Goal: Navigation & Orientation: Find specific page/section

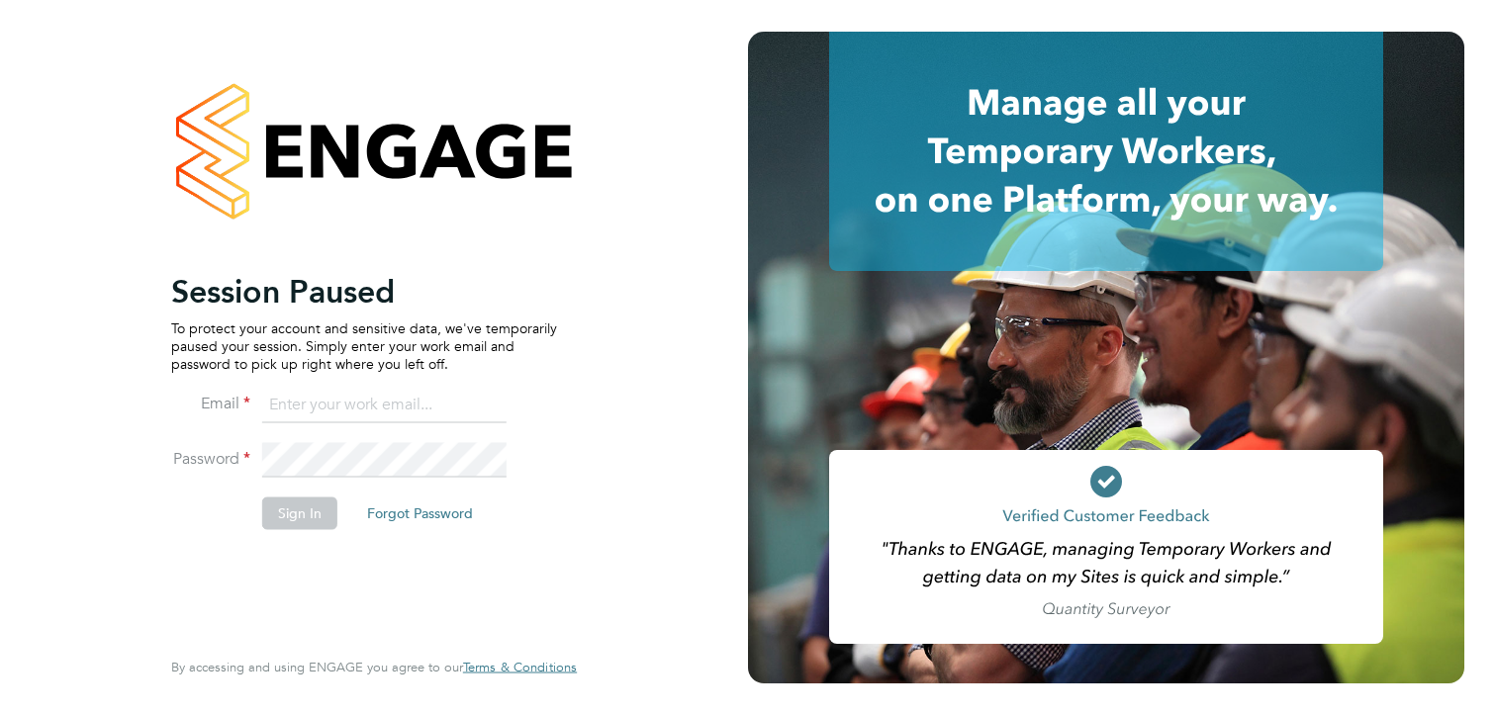
type input "lovettmark180@gmail.com"
click at [291, 517] on button "Sign In" at bounding box center [299, 514] width 75 height 32
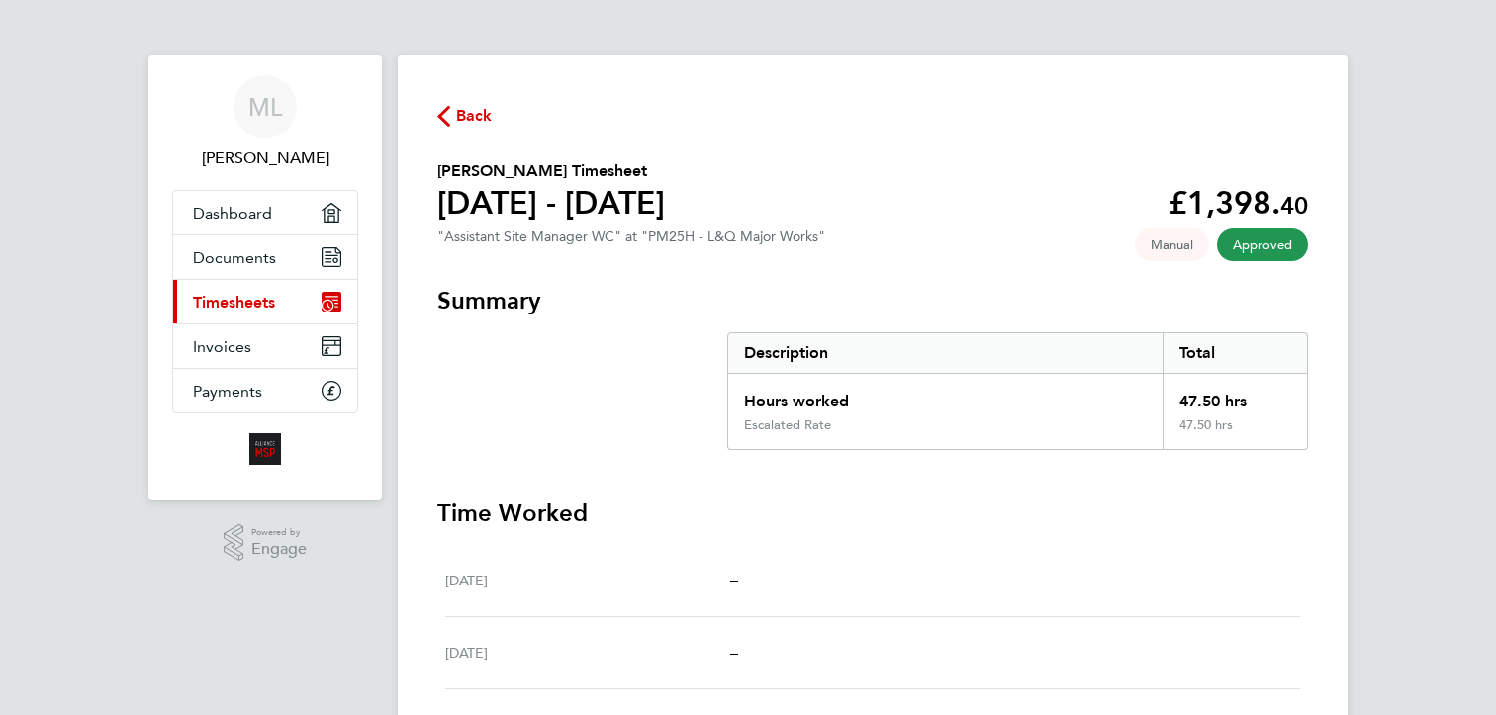
click at [464, 116] on span "Back" at bounding box center [474, 116] width 37 height 24
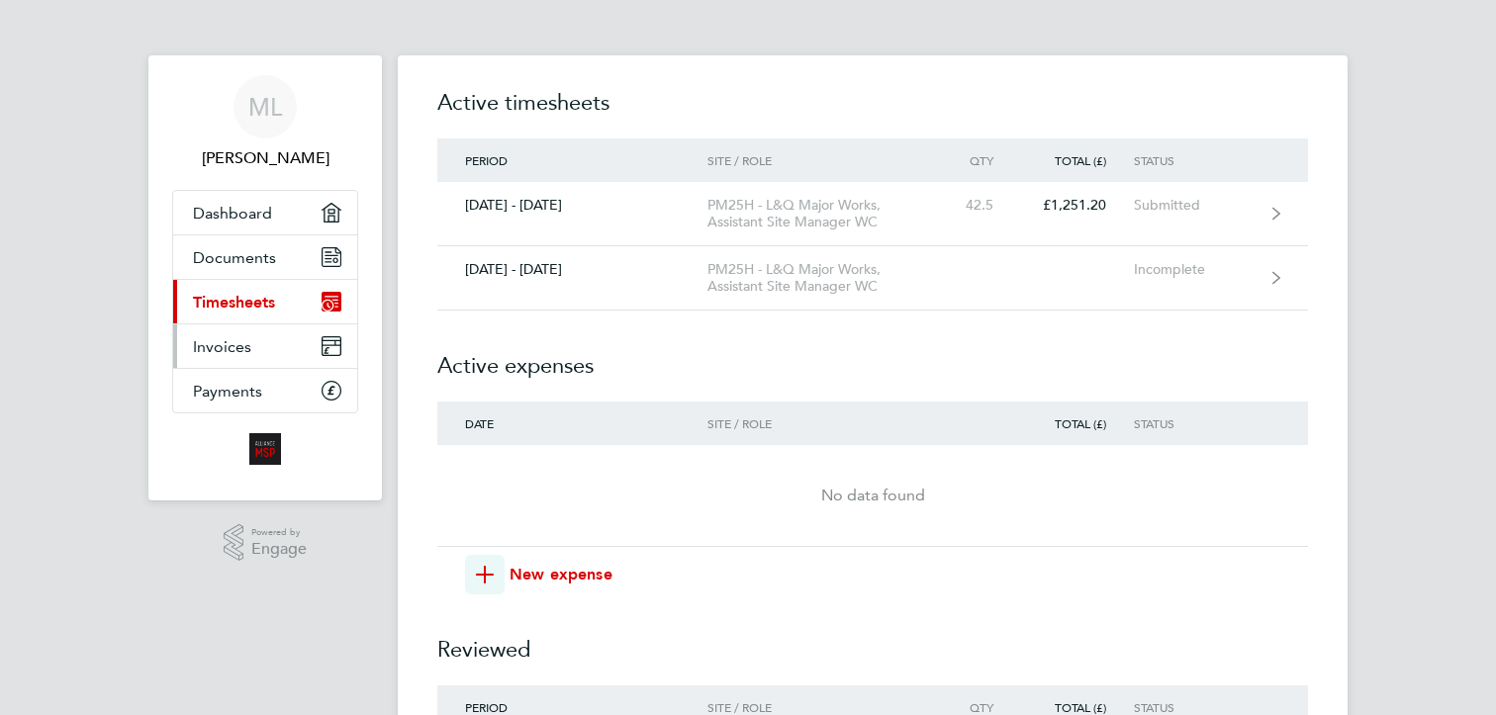
click at [213, 351] on span "Invoices" at bounding box center [222, 346] width 58 height 19
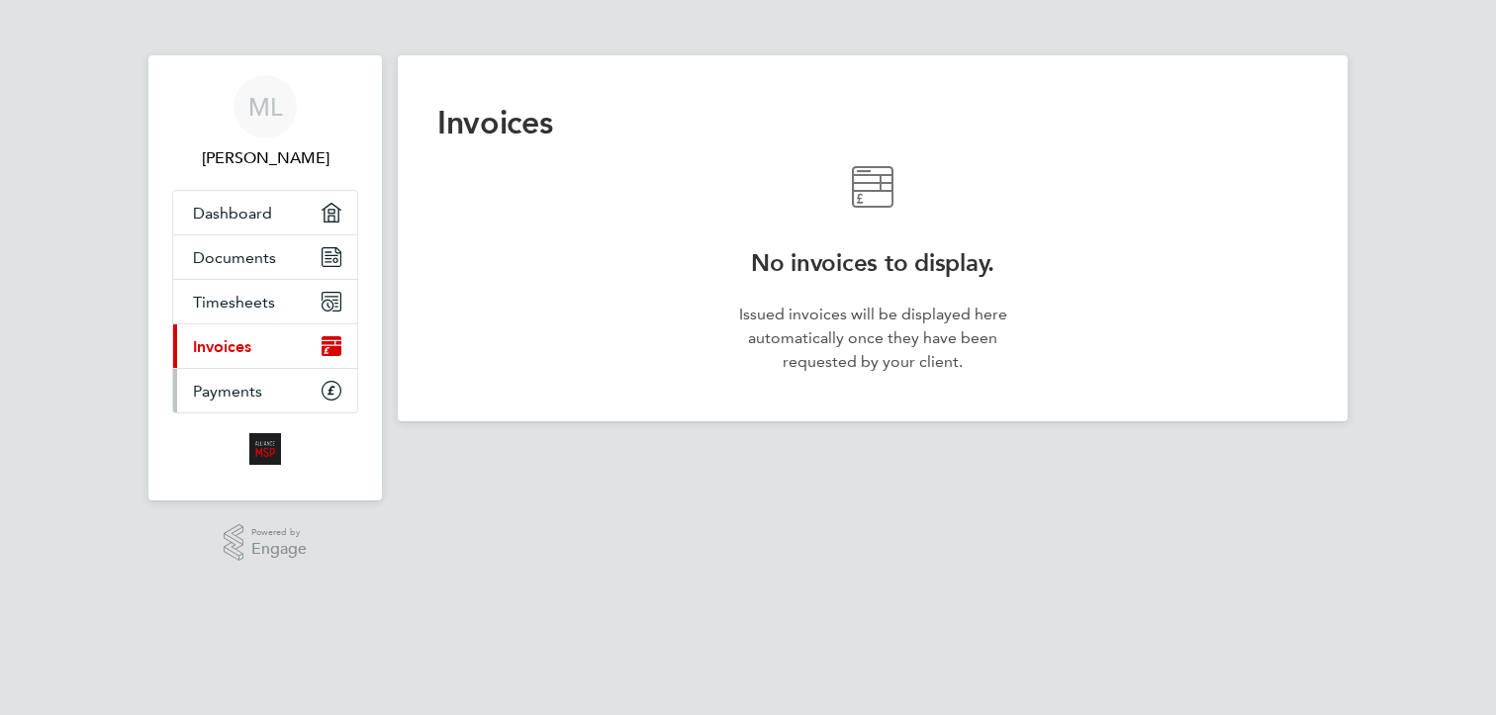
click at [233, 385] on span "Payments" at bounding box center [227, 391] width 69 height 19
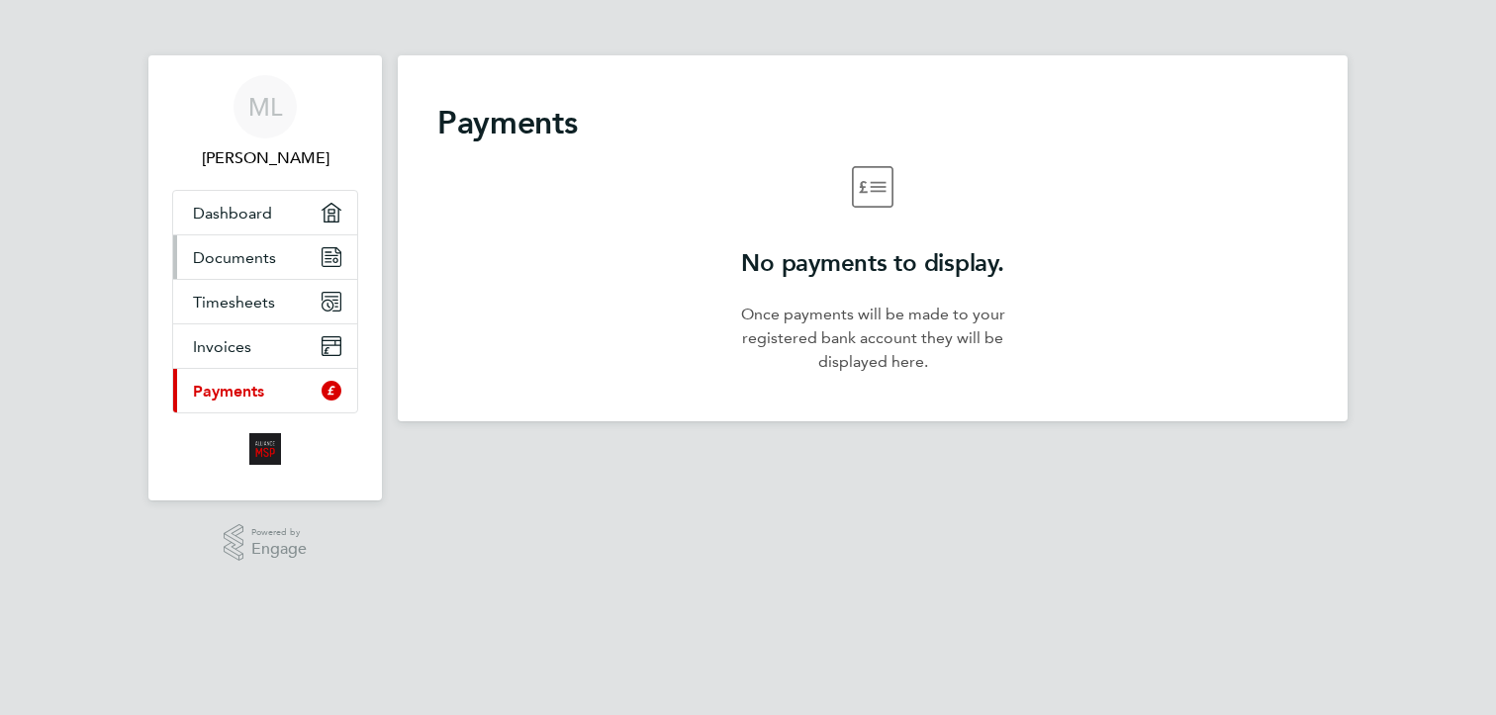
click at [238, 267] on link "Documents" at bounding box center [265, 257] width 184 height 44
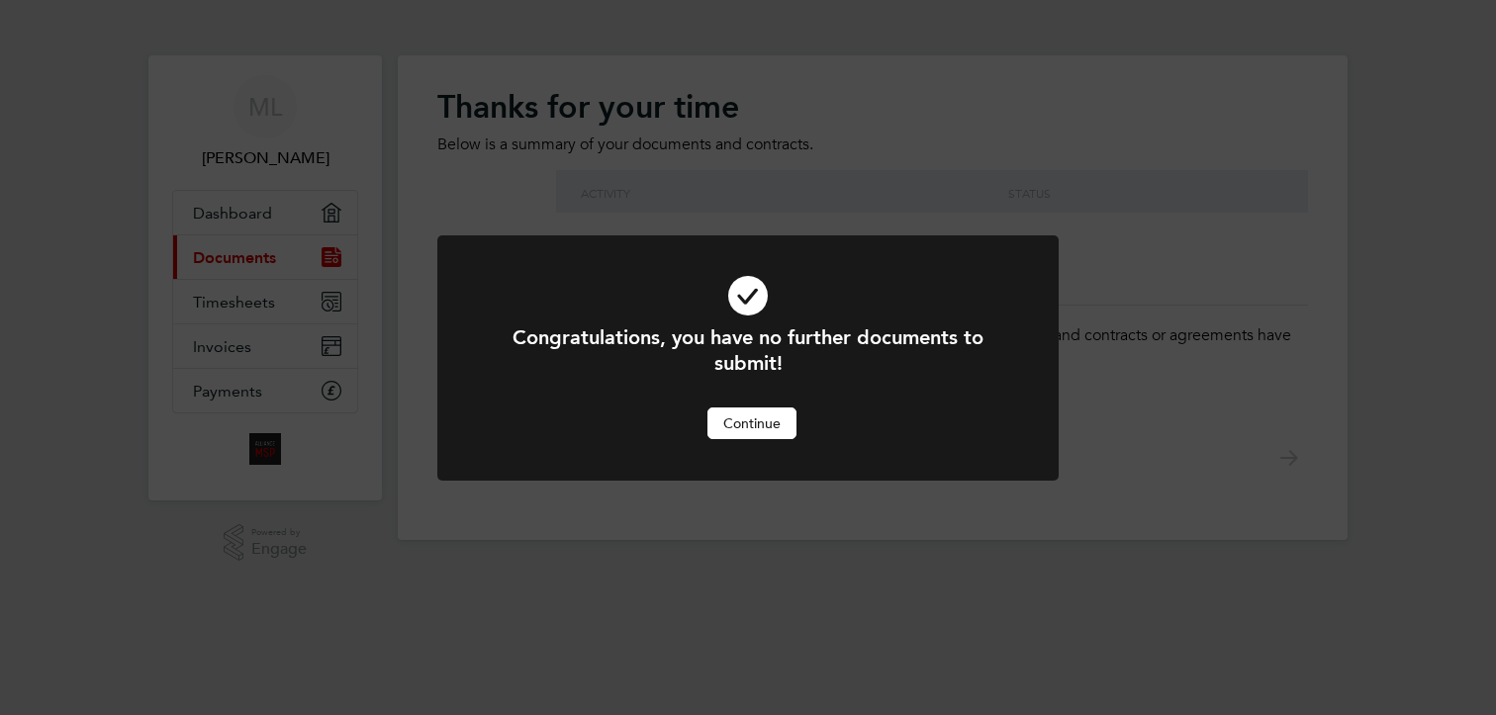
click at [736, 428] on button "Continue" at bounding box center [751, 424] width 89 height 32
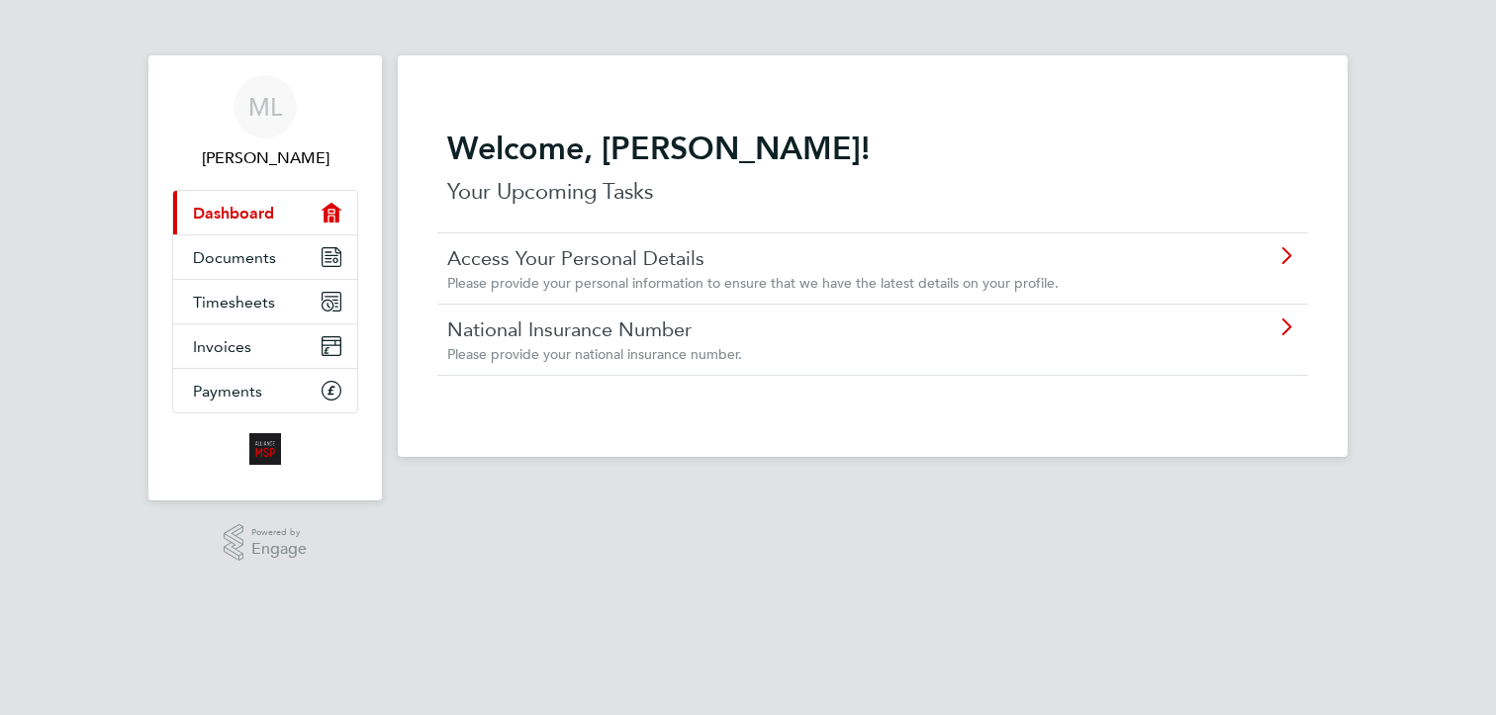
click at [734, 280] on span "Please provide your personal information to ensure that we have the latest deta…" at bounding box center [752, 283] width 611 height 18
